Goal: Register for event/course

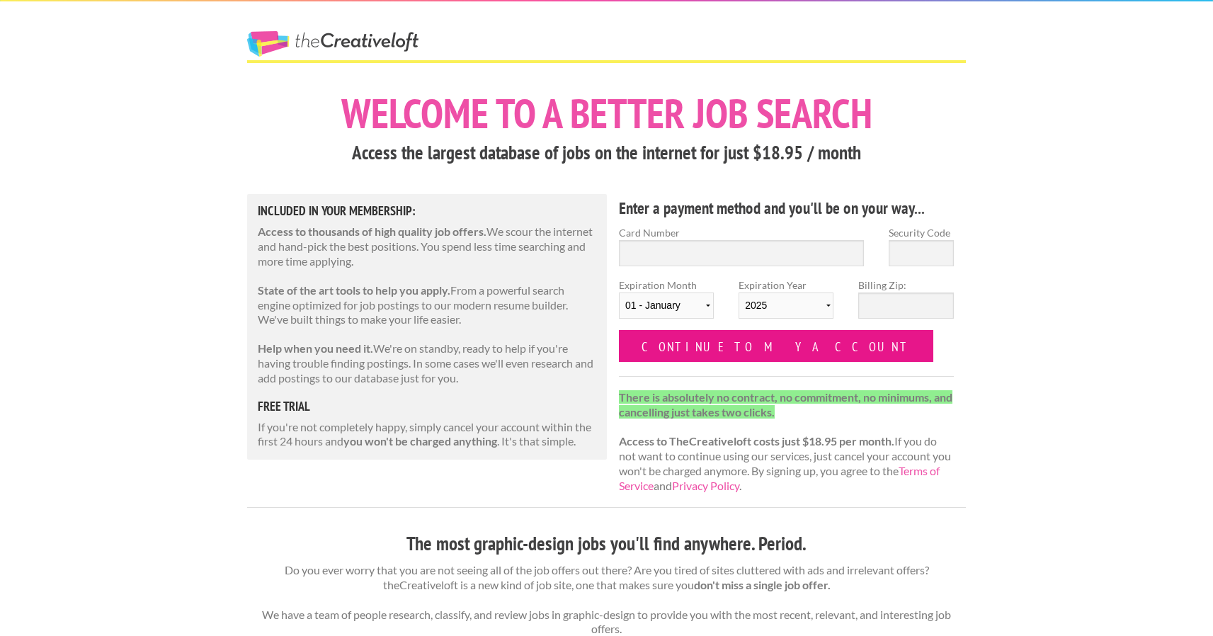
click at [779, 339] on input "Continue to my account" at bounding box center [776, 346] width 315 height 32
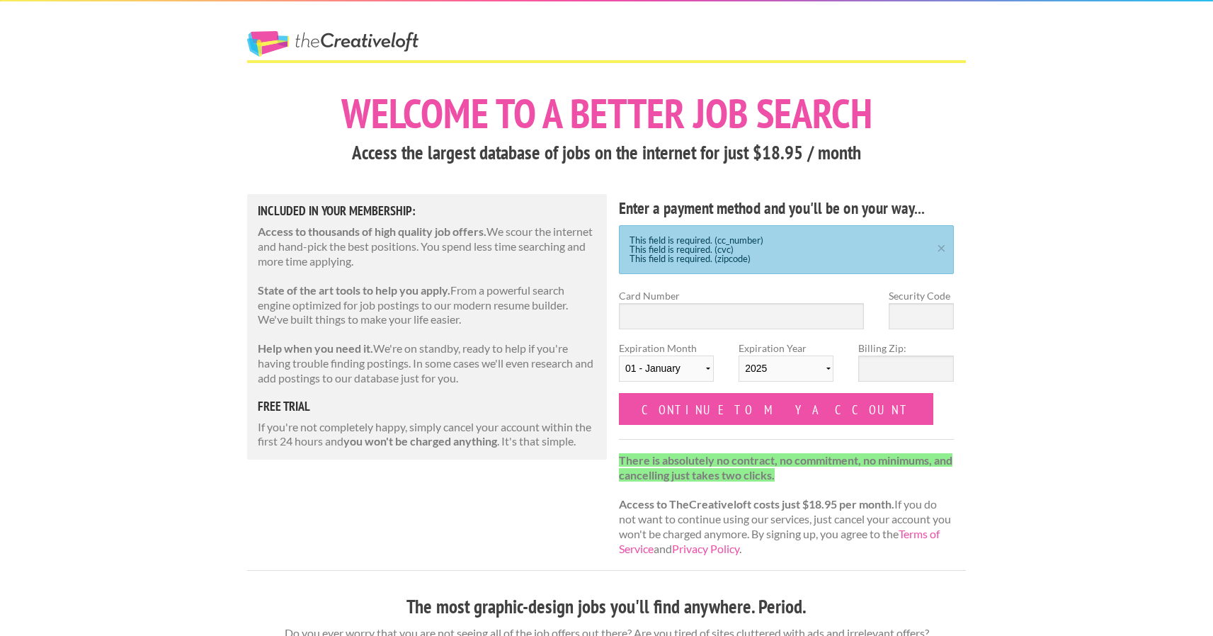
click at [381, 51] on link "The Creative Loft" at bounding box center [332, 44] width 171 height 26
